Goal: Information Seeking & Learning: Learn about a topic

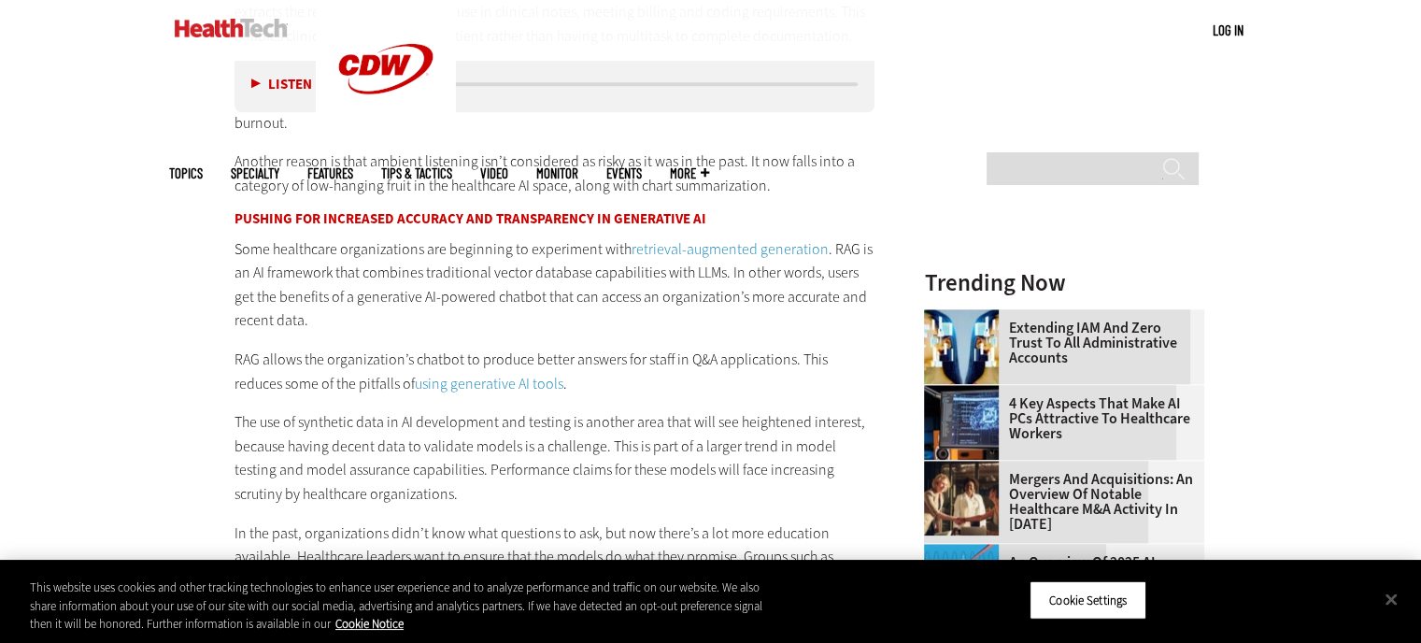
scroll to position [1947, 0]
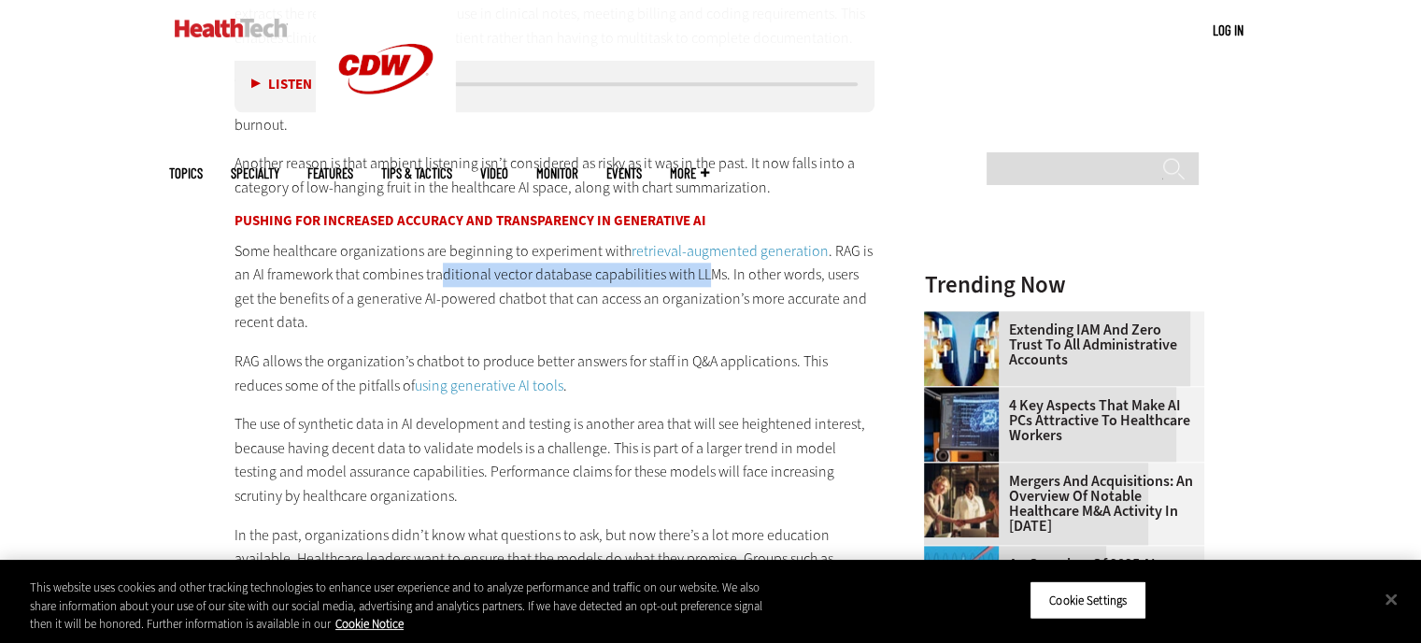
drag, startPoint x: 444, startPoint y: 275, endPoint x: 702, endPoint y: 284, distance: 258.9
click at [702, 284] on p "Some healthcare organizations are beginning to experiment with retrieval-augmen…" at bounding box center [554, 286] width 641 height 95
click at [768, 281] on p "Some healthcare organizations are beginning to experiment with retrieval-augmen…" at bounding box center [554, 286] width 641 height 95
click at [838, 249] on p "Some healthcare organizations are beginning to experiment with retrieval-augmen…" at bounding box center [554, 286] width 641 height 95
click at [278, 320] on p "Some healthcare organizations are beginning to experiment with retrieval-augmen…" at bounding box center [554, 286] width 641 height 95
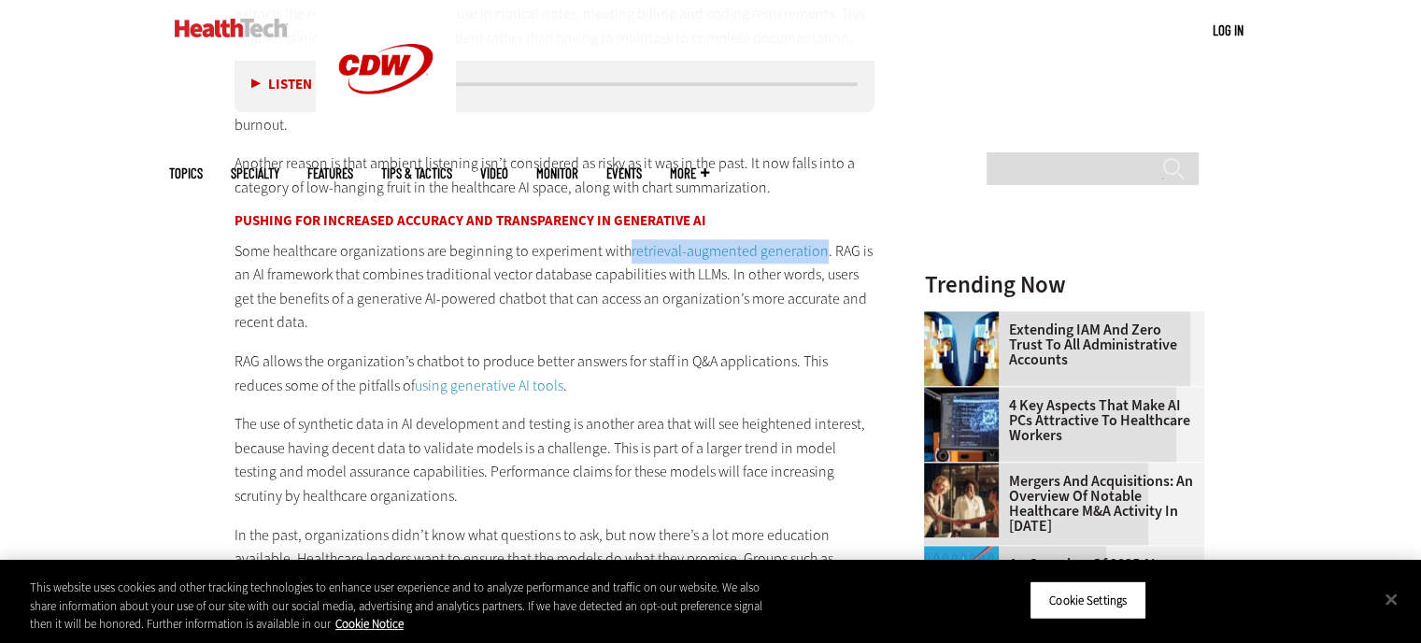
drag, startPoint x: 622, startPoint y: 254, endPoint x: 816, endPoint y: 251, distance: 194.3
click at [816, 251] on p "Some healthcare organizations are beginning to experiment with retrieval-augmen…" at bounding box center [554, 286] width 641 height 95
copy p "retrieval-augmented generation"
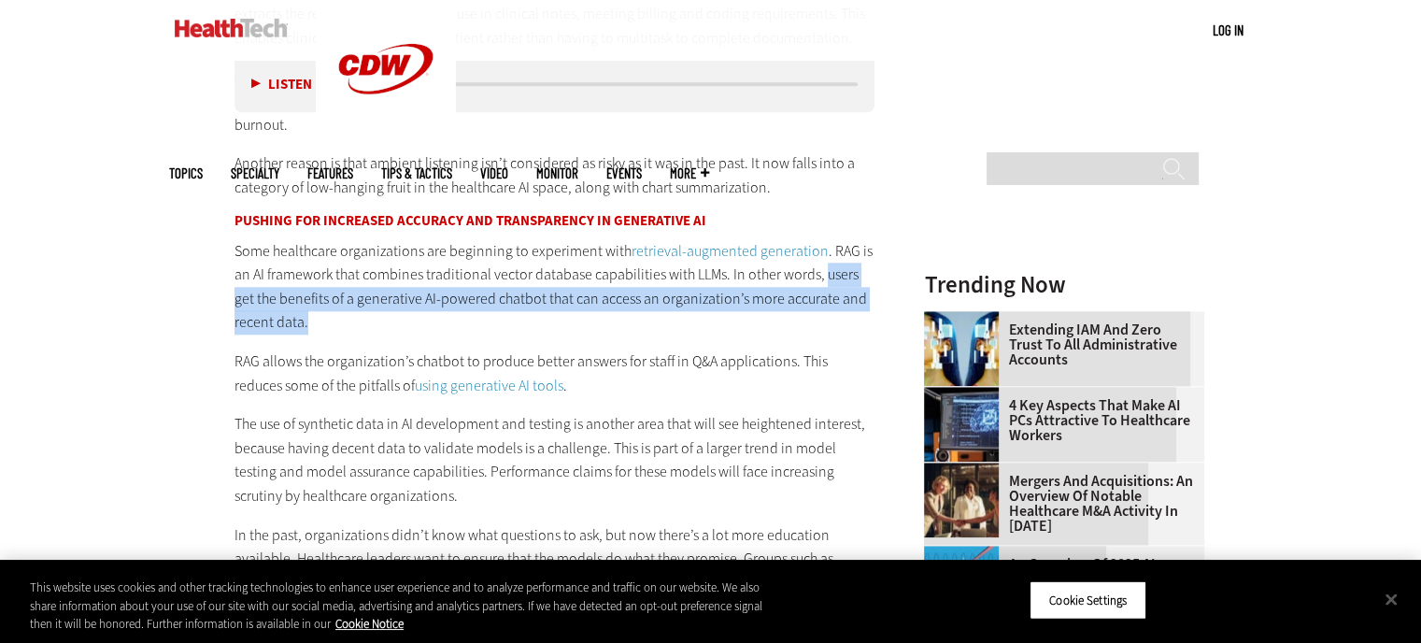
drag, startPoint x: 821, startPoint y: 277, endPoint x: 836, endPoint y: 317, distance: 42.0
click at [836, 317] on p "Some healthcare organizations are beginning to experiment with retrieval-augmen…" at bounding box center [554, 286] width 641 height 95
copy p "users get the benefits of a generative AI-powered chatbot that can access an or…"
click at [773, 309] on p "Some healthcare organizations are beginning to experiment with retrieval-augmen…" at bounding box center [554, 286] width 641 height 95
